Goal: Task Accomplishment & Management: Manage account settings

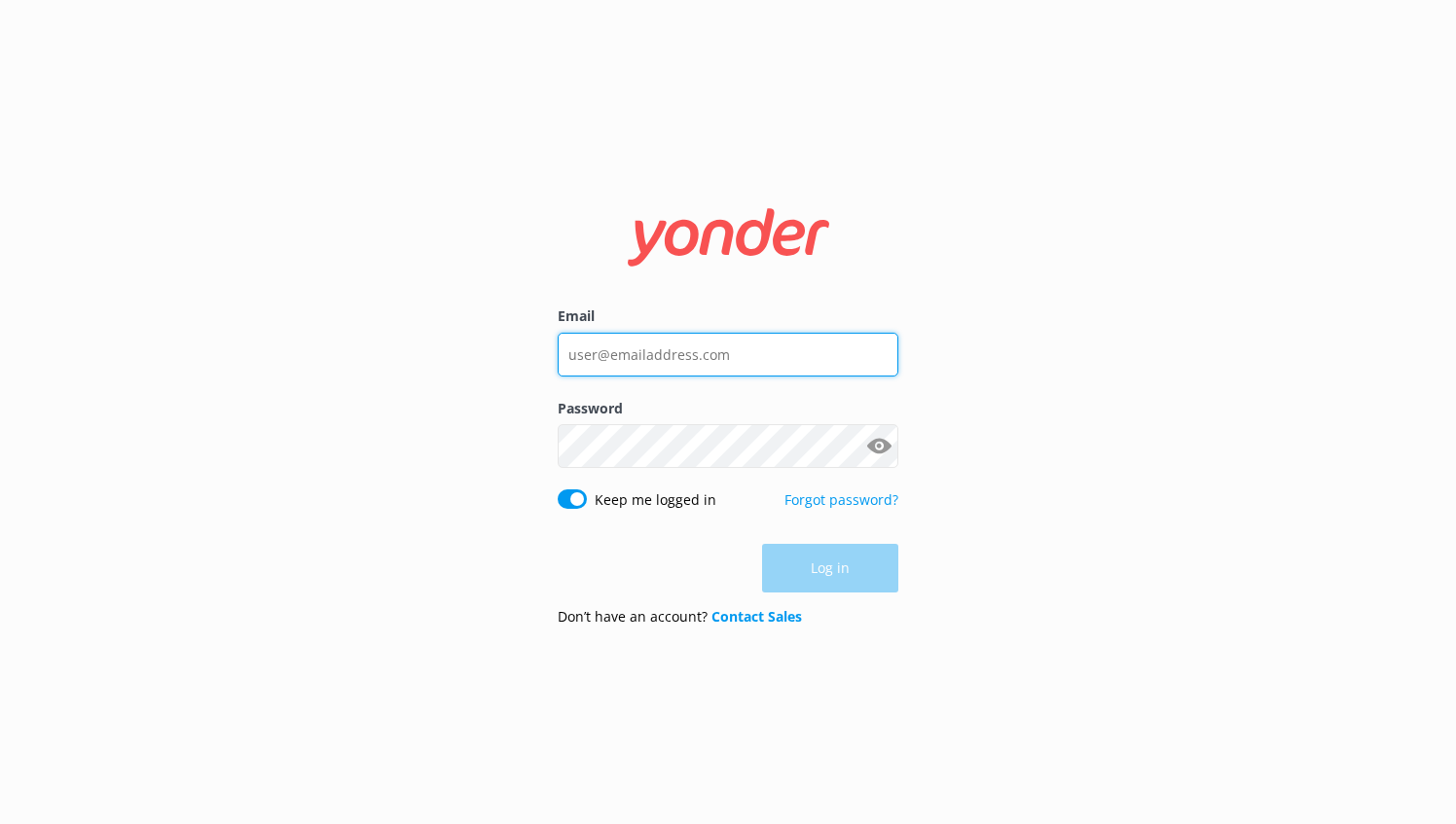
type input "[PERSON_NAME][EMAIL_ADDRESS][DOMAIN_NAME]"
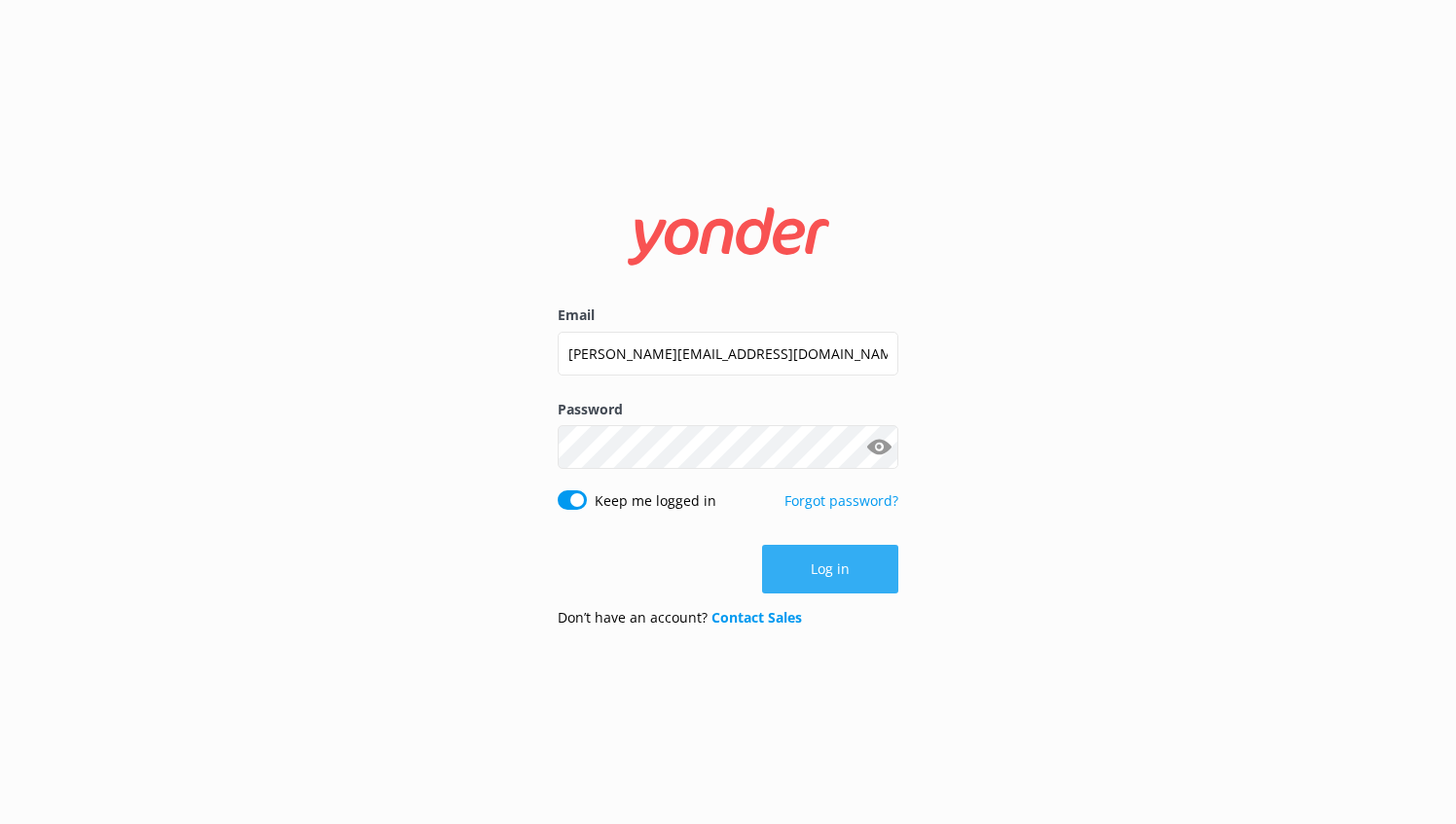
click at [832, 575] on div "Log in" at bounding box center [728, 569] width 340 height 48
click at [833, 575] on button "Log in" at bounding box center [830, 569] width 136 height 48
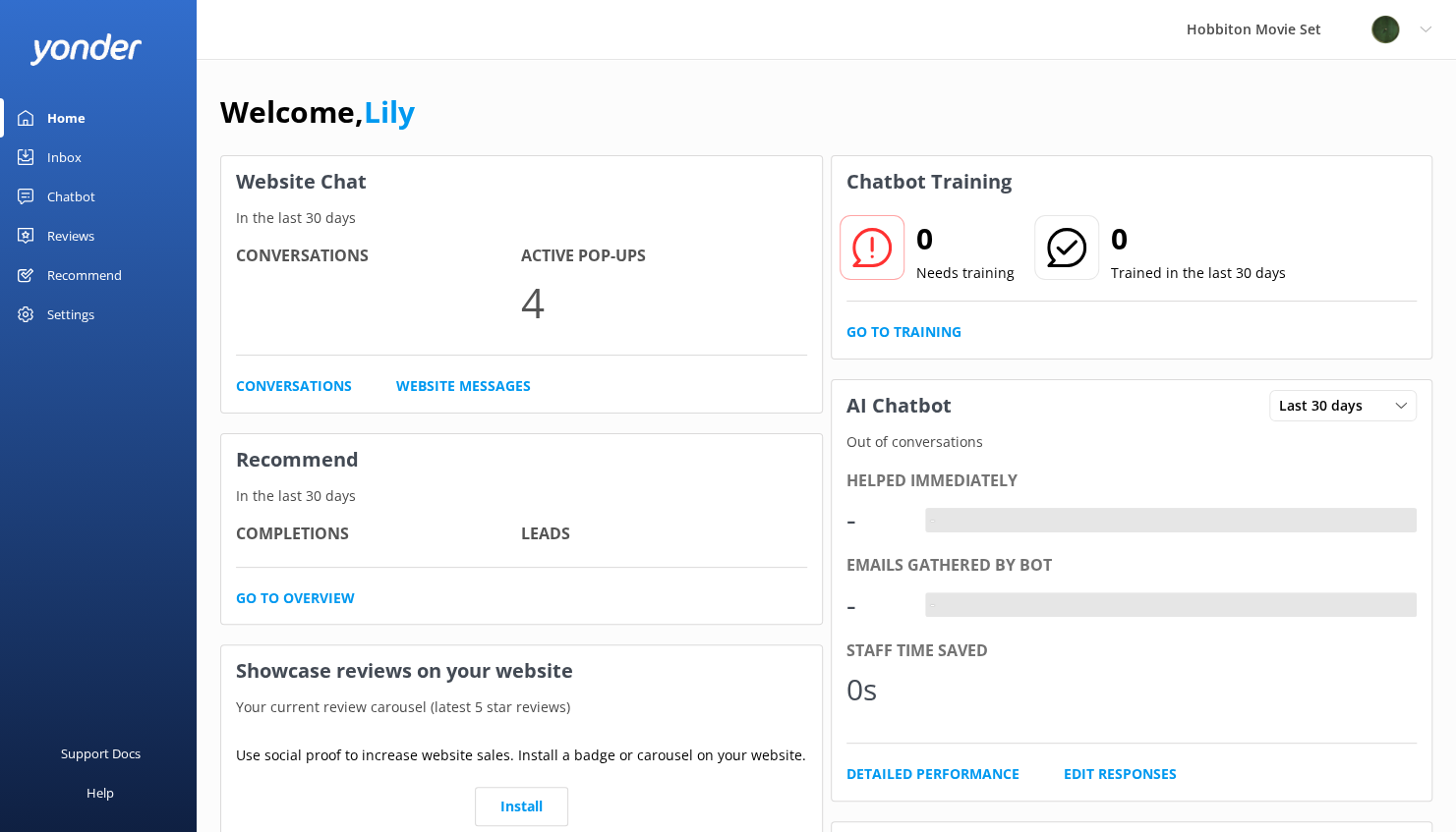
click at [70, 228] on div "Reviews" at bounding box center [70, 235] width 47 height 39
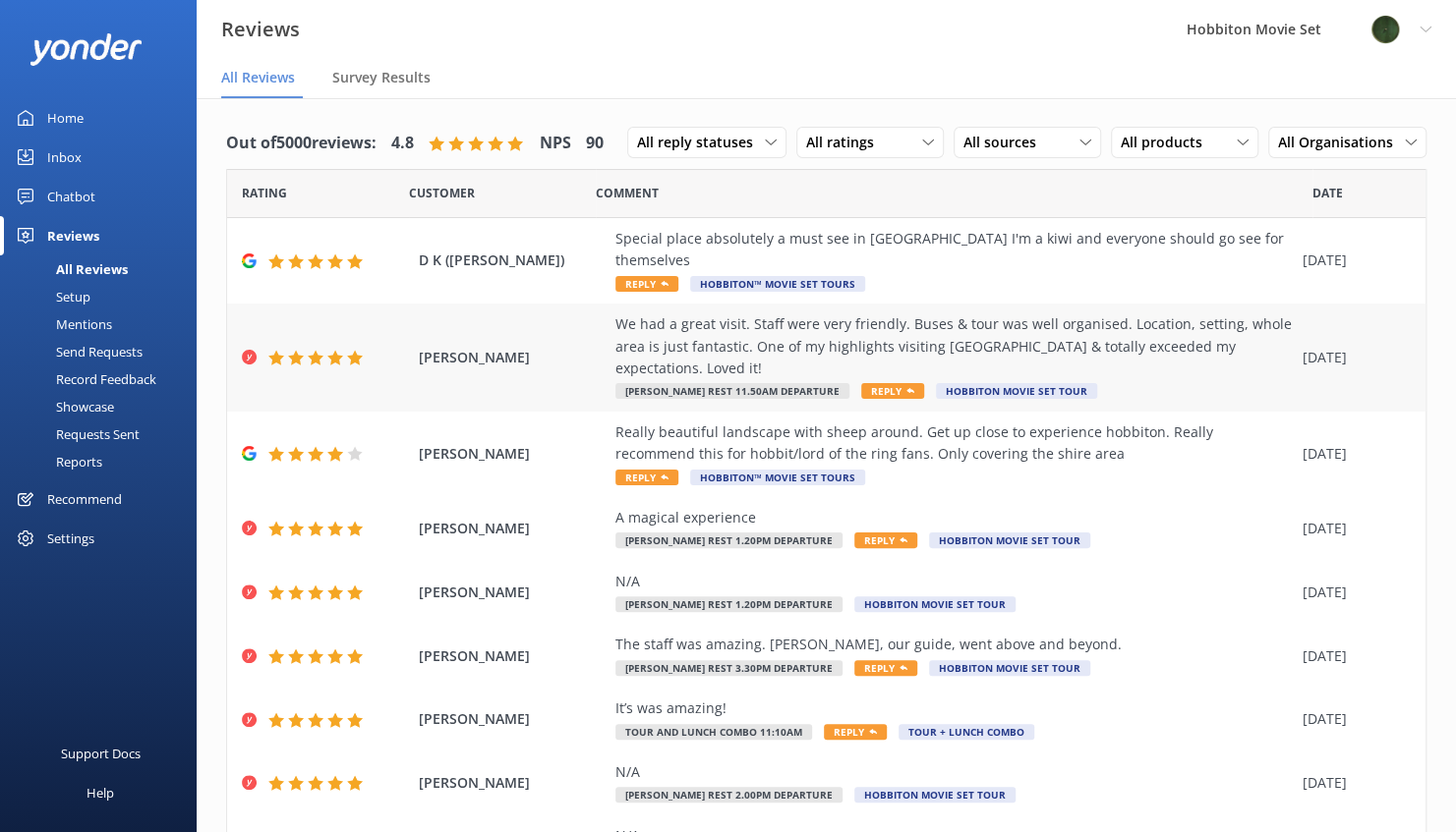
scroll to position [98, 0]
